Goal: Task Accomplishment & Management: Manage account settings

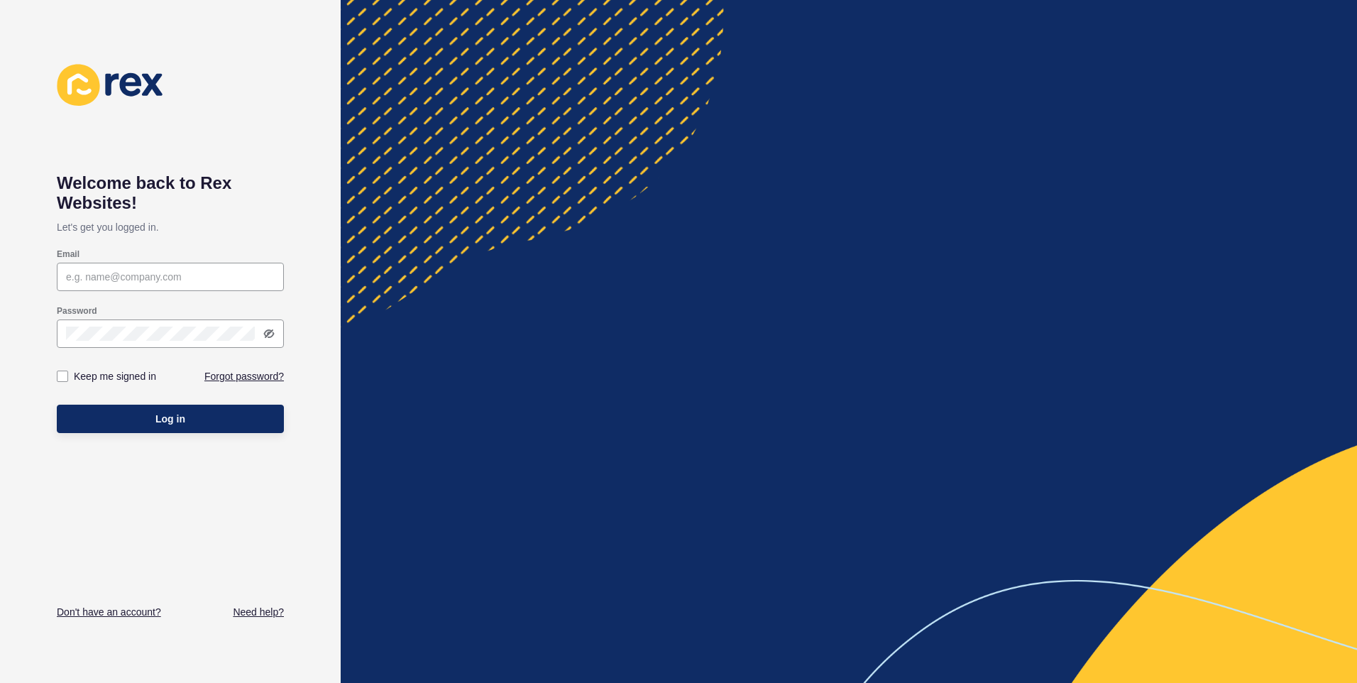
click at [135, 275] on input "Email" at bounding box center [170, 277] width 209 height 14
type input "[EMAIL_ADDRESS][DOMAIN_NAME]"
click at [209, 410] on button "Log in" at bounding box center [170, 419] width 227 height 28
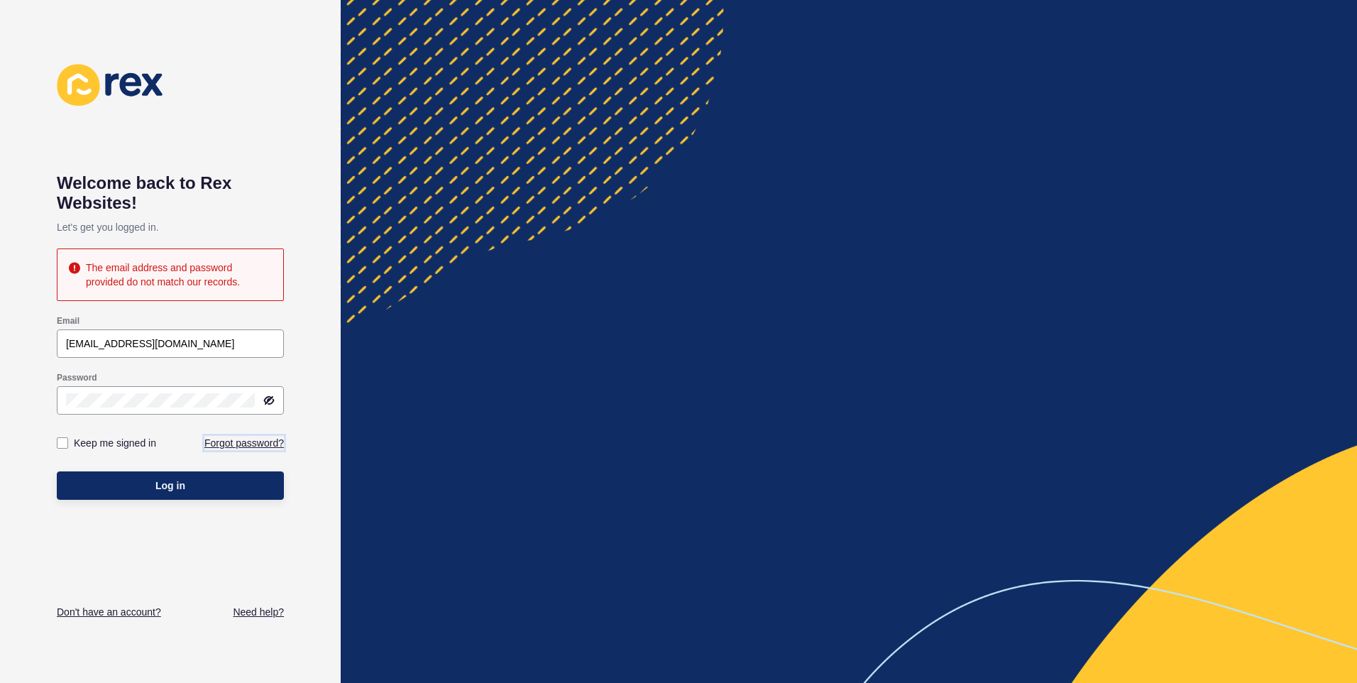
click at [258, 442] on link "Forgot password?" at bounding box center [243, 443] width 79 height 14
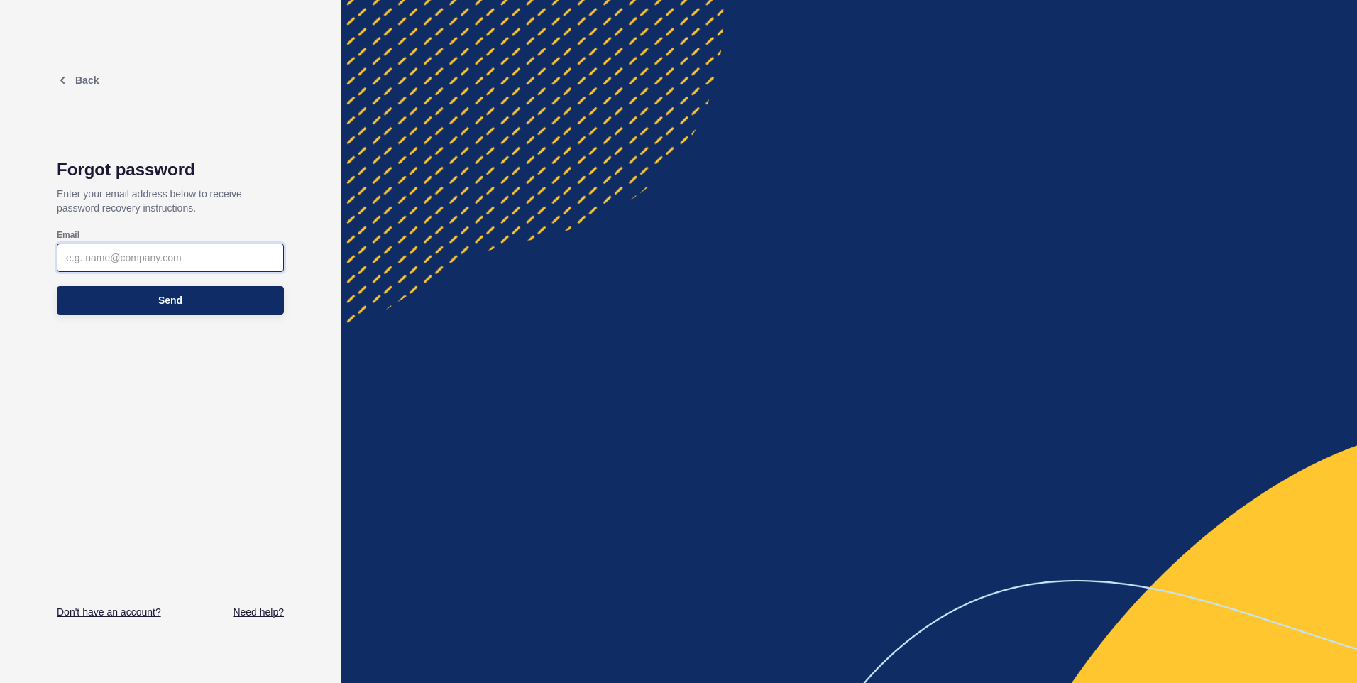
click at [202, 259] on input "Email" at bounding box center [170, 258] width 209 height 14
type input "[EMAIL_ADDRESS][DOMAIN_NAME]"
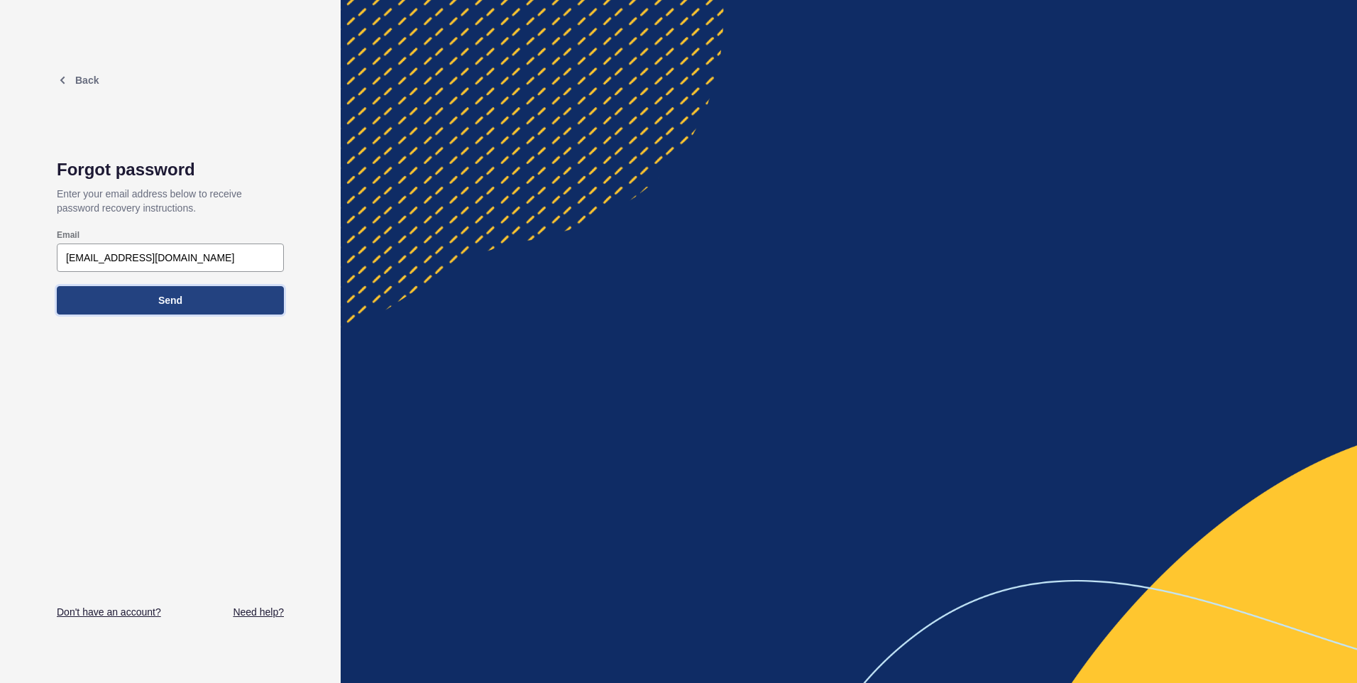
click at [171, 307] on span "Send" at bounding box center [170, 300] width 24 height 14
